Goal: Complete application form: Complete application form

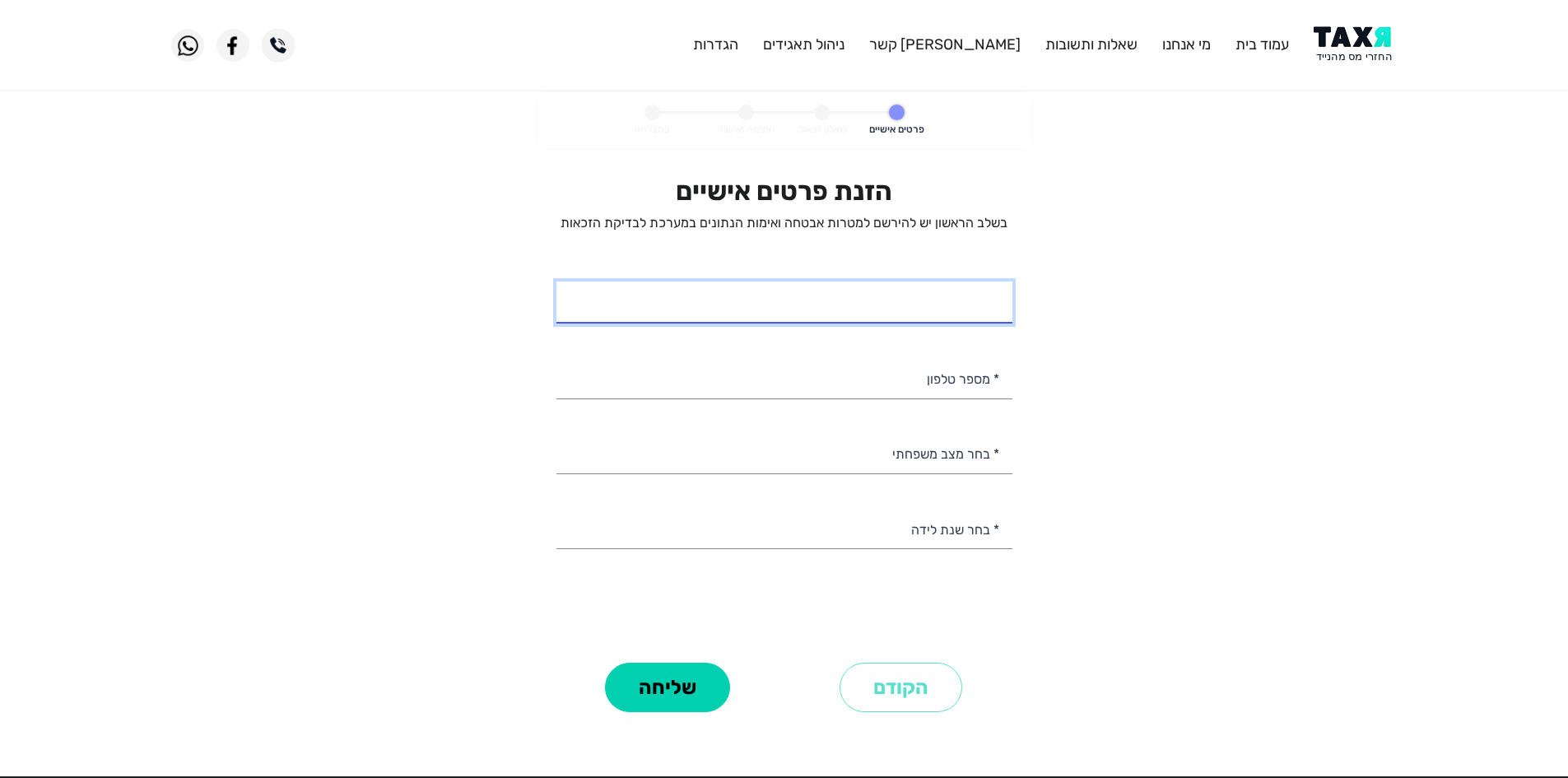
click at [940, 293] on input "* שם מלא" at bounding box center [784, 303] width 456 height 42
type input "[PERSON_NAME]"
drag, startPoint x: 945, startPoint y: 359, endPoint x: 947, endPoint y: 369, distance: 10.2
click at [947, 369] on input "* מספר טלפון" at bounding box center [784, 378] width 456 height 42
type input "052-3129797"
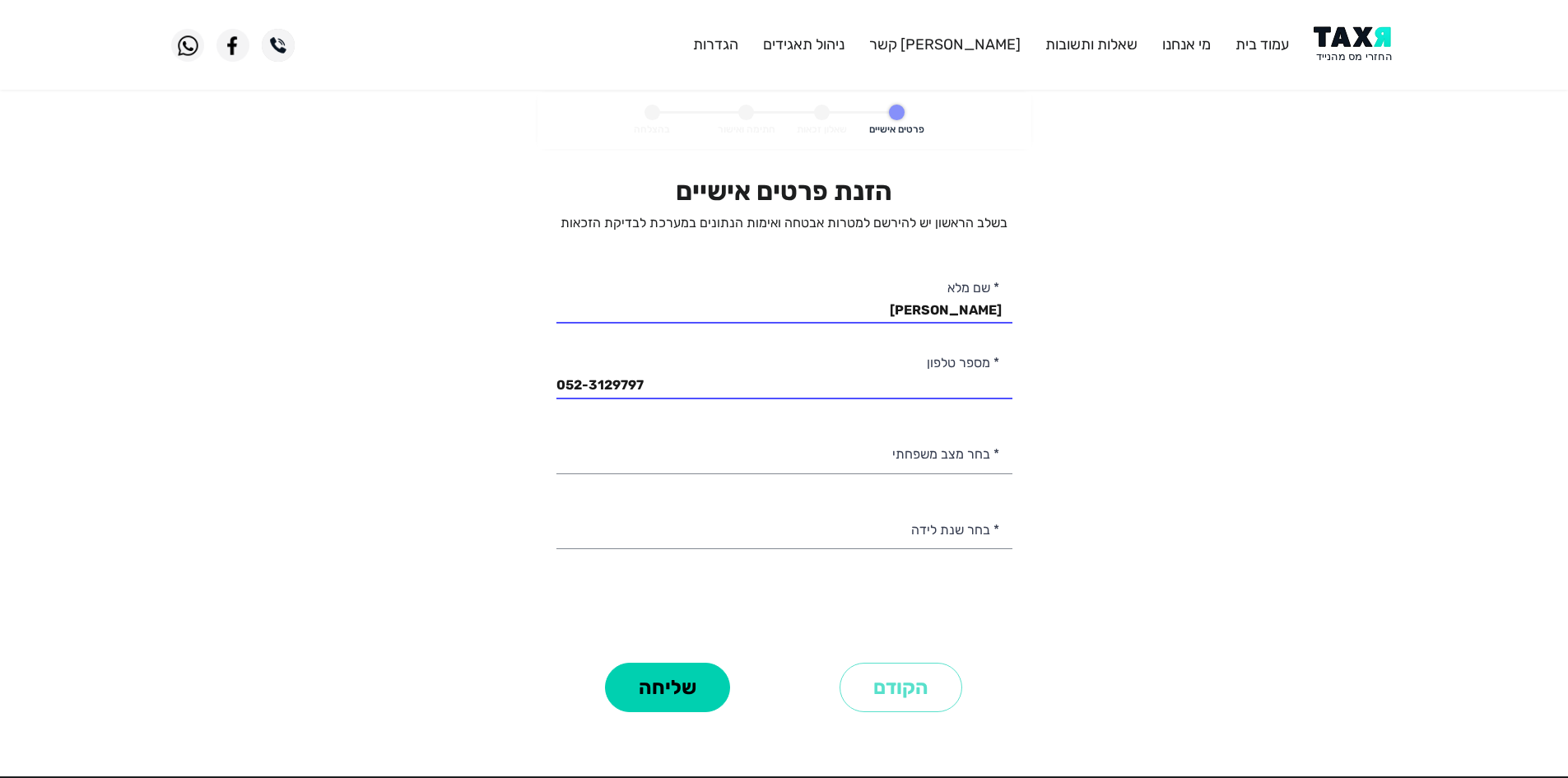
click at [964, 427] on div "הזנת פרטים אישיים בשלב הראשון יש להירשם למטרות אבטחה ואימות הנתונים במערכת לבדי…" at bounding box center [784, 416] width 456 height 482
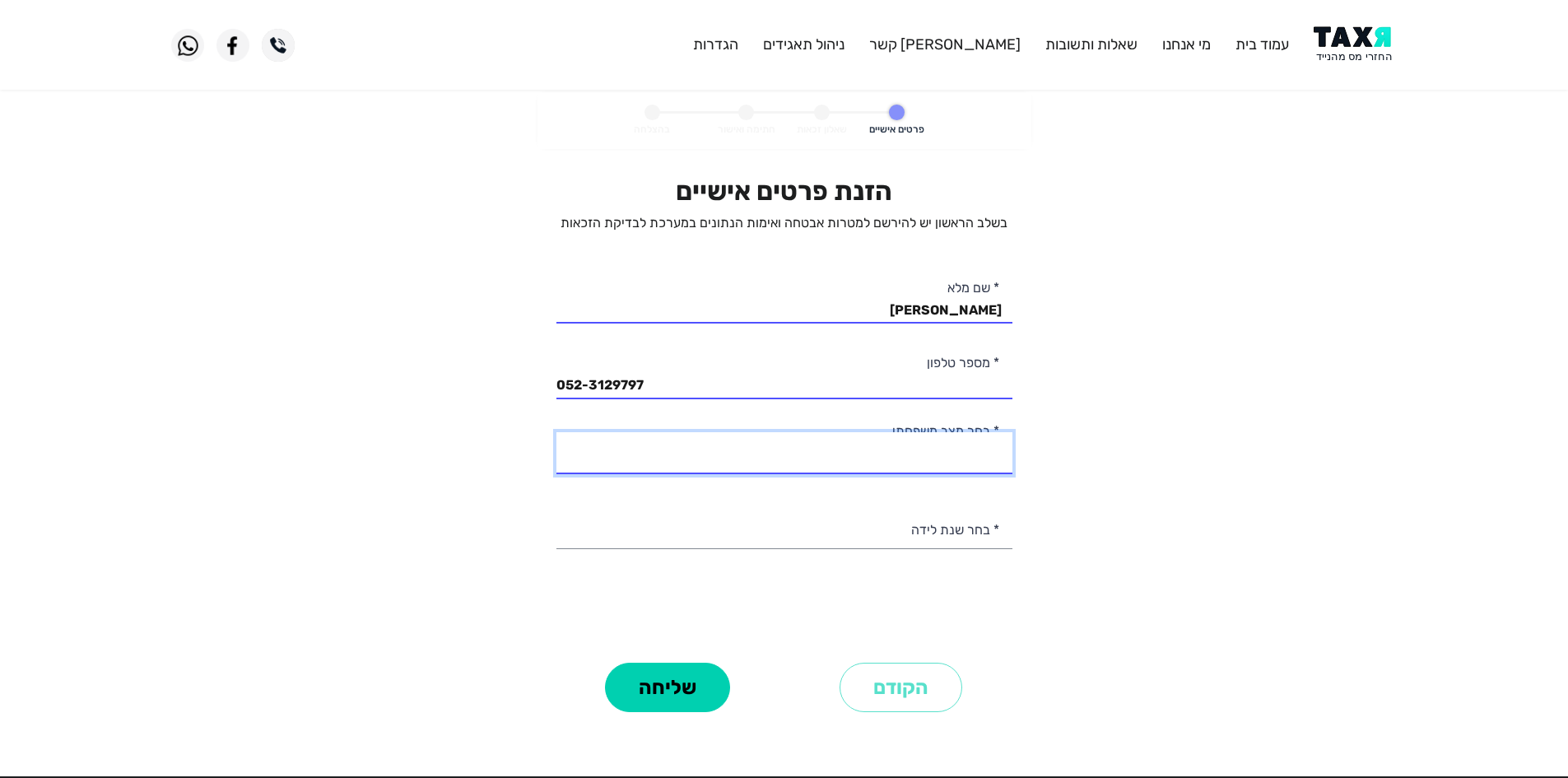
drag, startPoint x: 973, startPoint y: 445, endPoint x: 1007, endPoint y: 436, distance: 35.2
click at [973, 445] on select "רווק/ה נשוי/[PERSON_NAME]/ה אלמן/נה" at bounding box center [784, 453] width 456 height 42
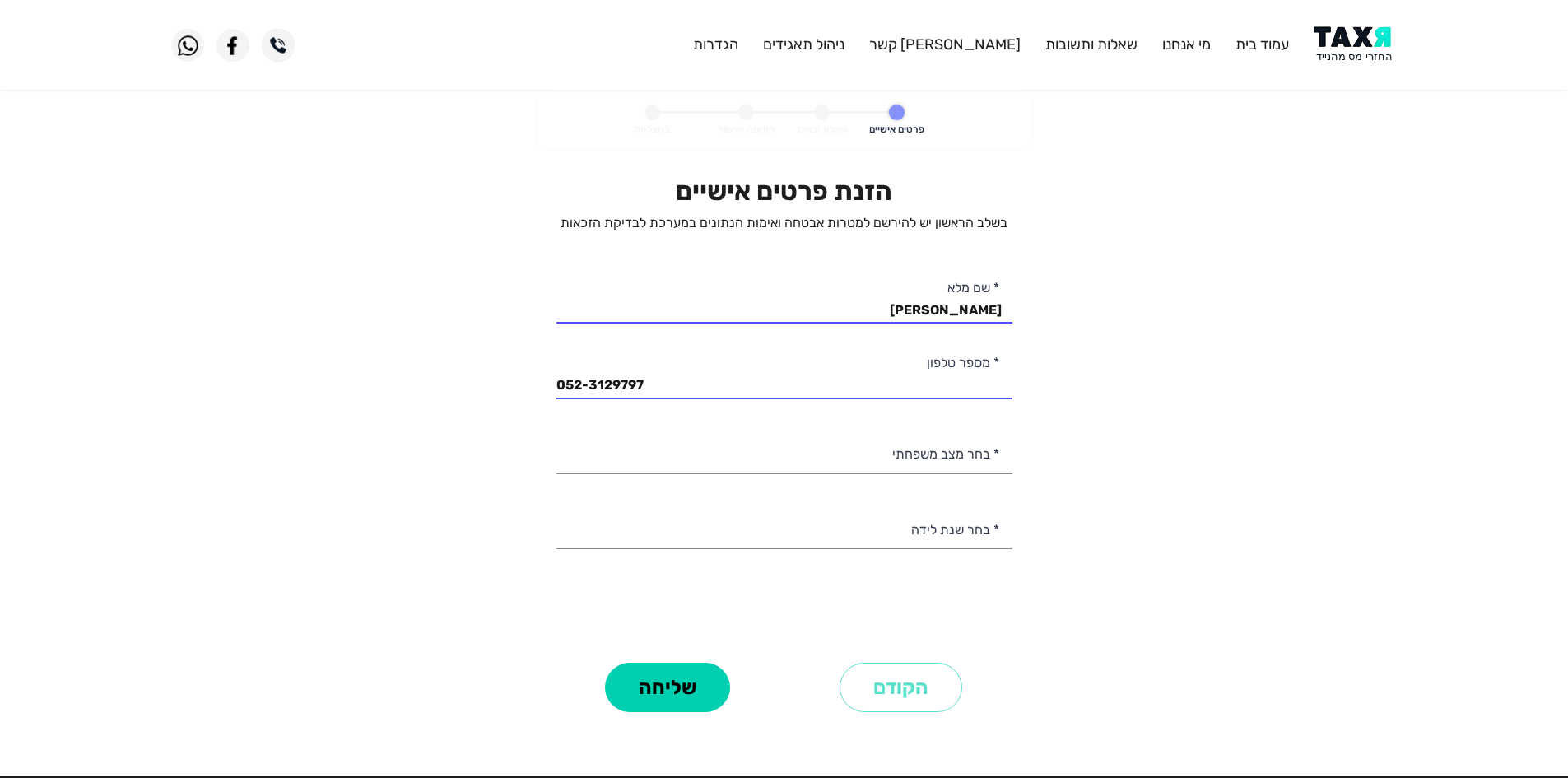
click at [1170, 397] on personal-details "פרטים אישיים שאלון זכאות חתימה ואישור בהצלחה הזנת פרטים אישיים בשלב הראשון יש ל…" at bounding box center [784, 427] width 1568 height 671
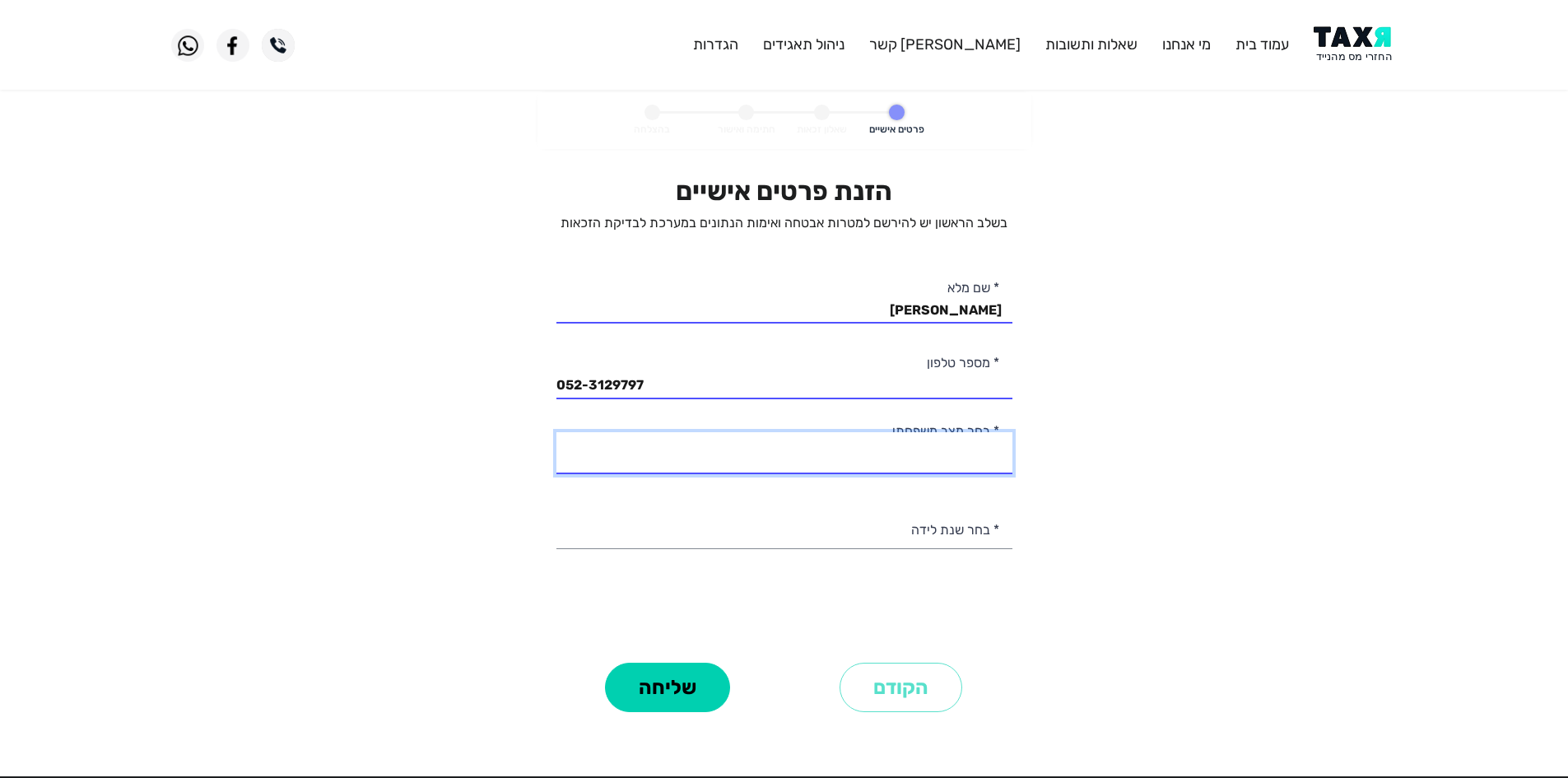
click at [964, 449] on select "רווק/ה נשוי/[PERSON_NAME]/ה אלמן/נה" at bounding box center [784, 453] width 456 height 42
select select "3: Divorced"
click at [556, 432] on select "רווק/ה נשוי/[PERSON_NAME]/ה אלמן/נה" at bounding box center [784, 453] width 456 height 42
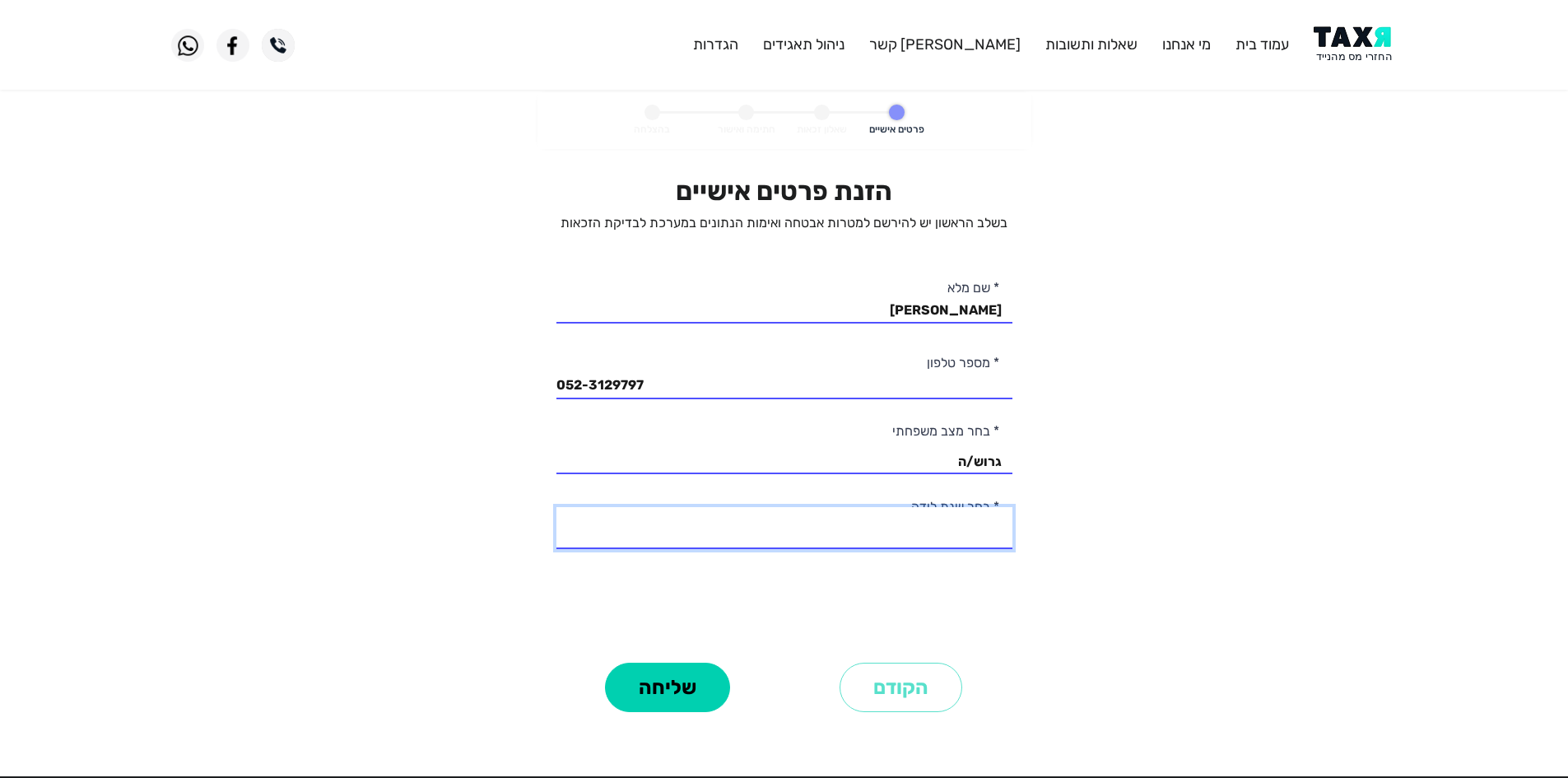
click at [966, 521] on select "2003 2002 2001 2000 1999 1998 1997 1996 1995 1994 1993 1992 1991 1990 1989 1988…" at bounding box center [784, 528] width 456 height 42
select select "27: 1977"
click at [556, 507] on select "2003 2002 2001 2000 1999 1998 1997 1996 1995 1994 1993 1992 1991 1990 1989 1988…" at bounding box center [784, 528] width 456 height 42
click at [662, 677] on button "שליחה" at bounding box center [667, 687] width 125 height 49
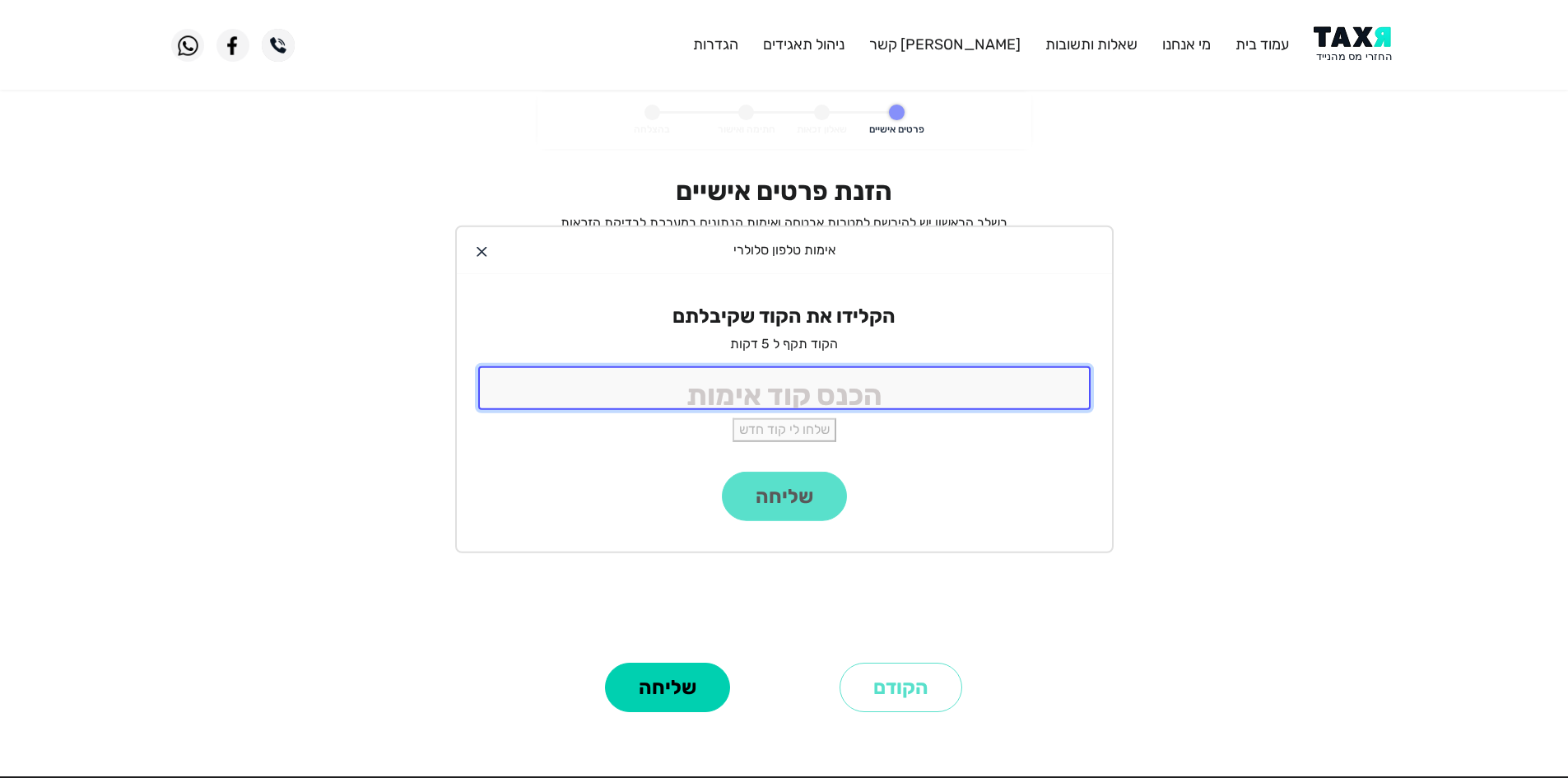
click at [890, 406] on input "tel" at bounding box center [784, 389] width 612 height 44
type input "9988"
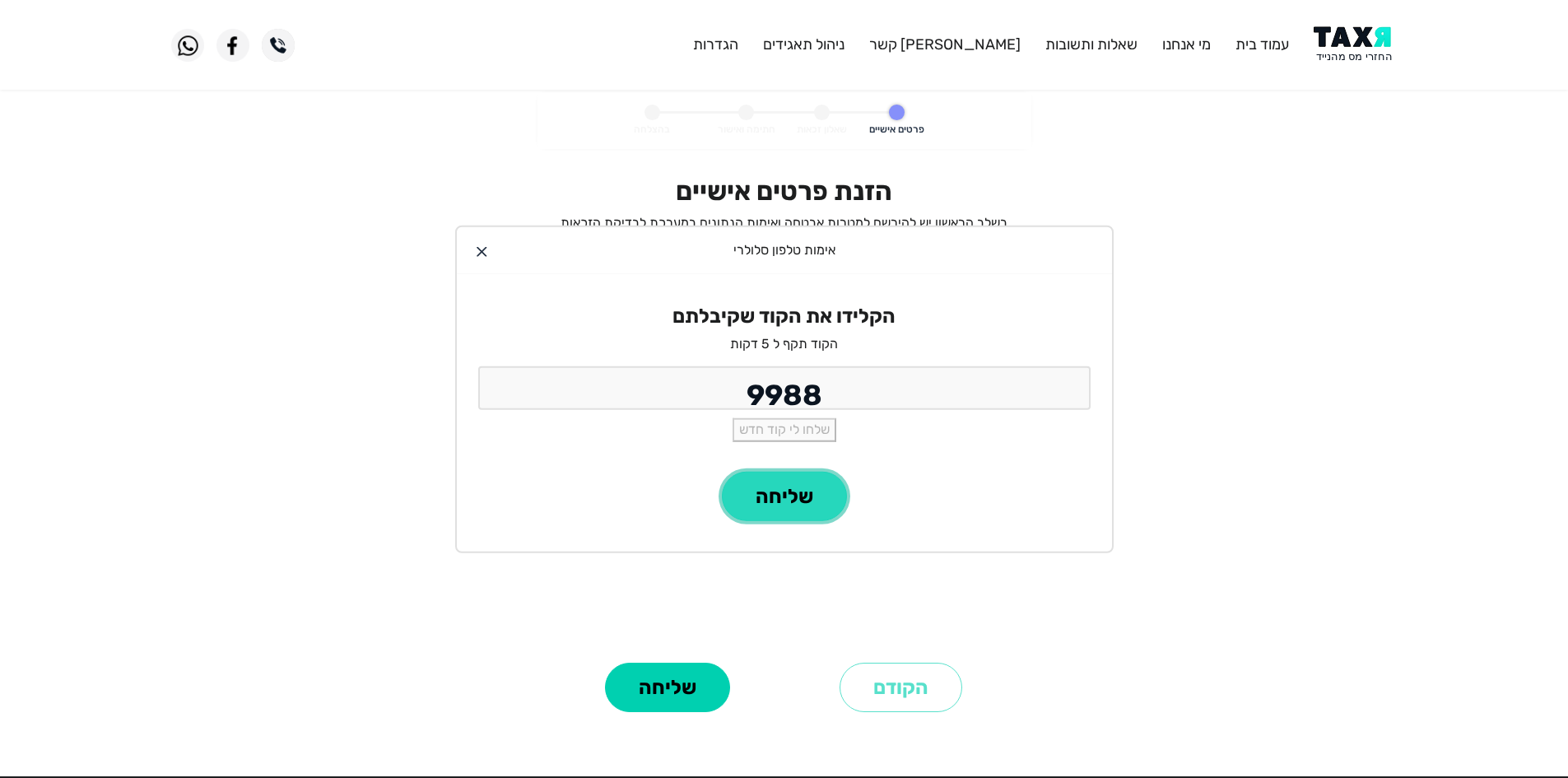
click at [812, 495] on button "שליחה" at bounding box center [784, 495] width 125 height 49
